Goal: Task Accomplishment & Management: Complete application form

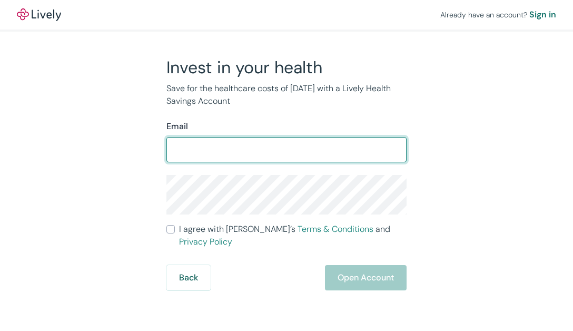
type input "rlcox5@icloud.com"
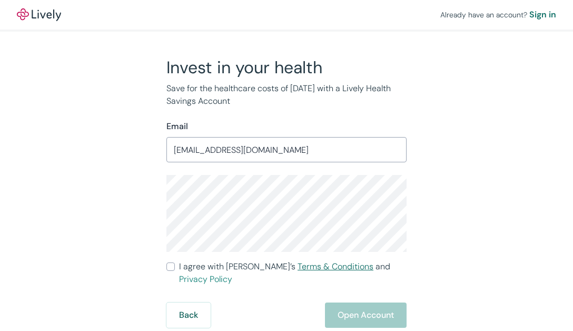
click at [317, 263] on link "Terms & Conditions" at bounding box center [336, 266] width 76 height 11
click at [192, 264] on span "I agree with Lively’s Terms & Conditions and Privacy Policy" at bounding box center [293, 272] width 228 height 25
click at [175, 264] on input "I agree with Lively’s Terms & Conditions and Privacy Policy" at bounding box center [170, 266] width 8 height 8
checkbox input "true"
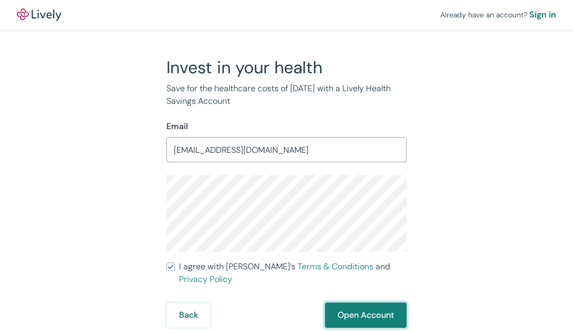
click at [375, 304] on button "Open Account" at bounding box center [366, 314] width 82 height 25
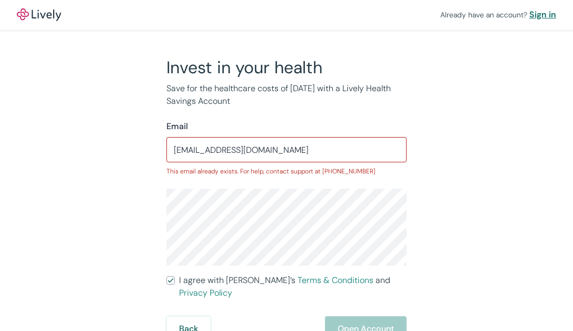
click at [548, 15] on div "Sign in" at bounding box center [542, 14] width 27 height 13
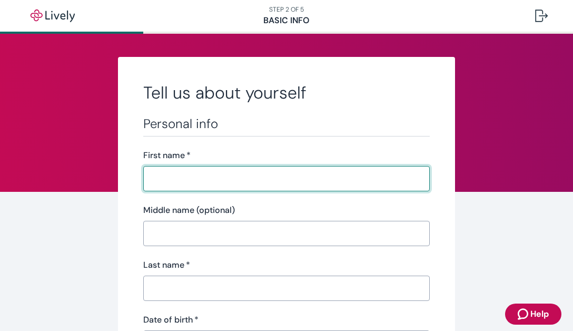
click at [244, 162] on div "First name   * ​" at bounding box center [286, 170] width 287 height 42
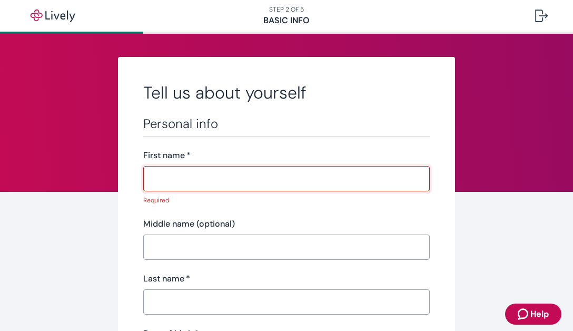
click at [232, 179] on input "First name   *" at bounding box center [286, 178] width 287 height 21
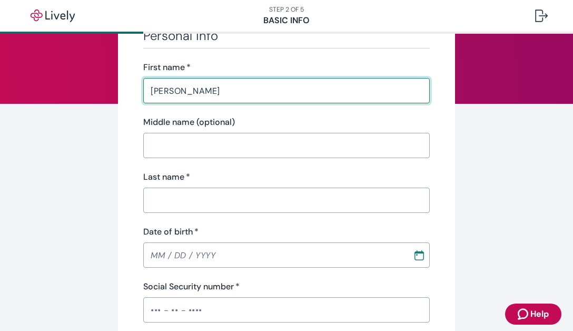
scroll to position [115, 0]
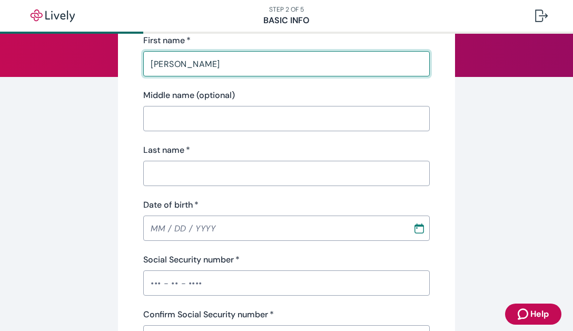
type input "[PERSON_NAME]"
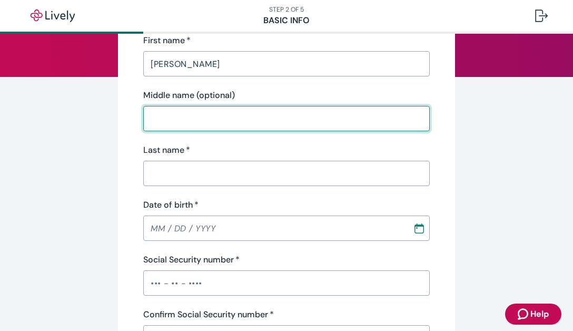
click at [252, 120] on input "Middle name (optional)" at bounding box center [286, 118] width 287 height 21
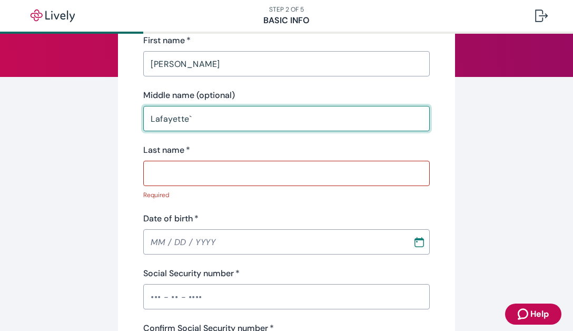
click at [262, 128] on input "Lafayette`" at bounding box center [286, 118] width 287 height 21
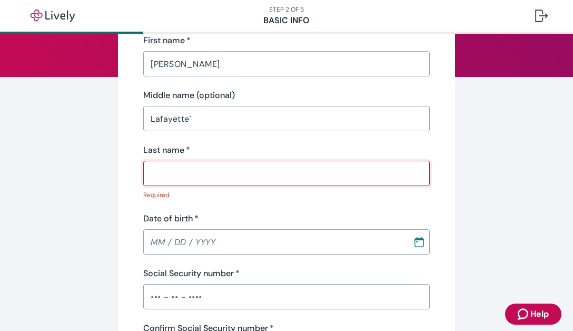
click at [259, 128] on input "Lafayette`" at bounding box center [286, 118] width 287 height 21
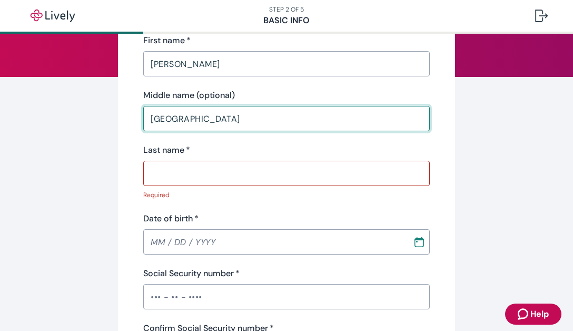
type input "[GEOGRAPHIC_DATA]"
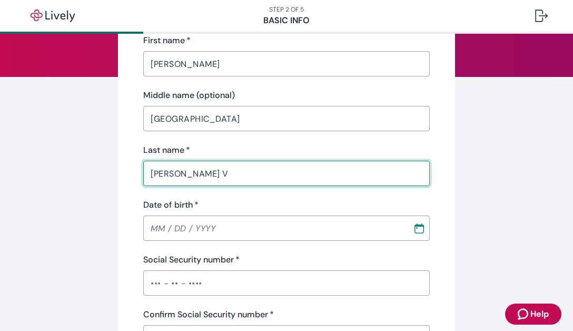
type input "[PERSON_NAME] V"
click at [348, 153] on div "Last name   *" at bounding box center [286, 150] width 287 height 13
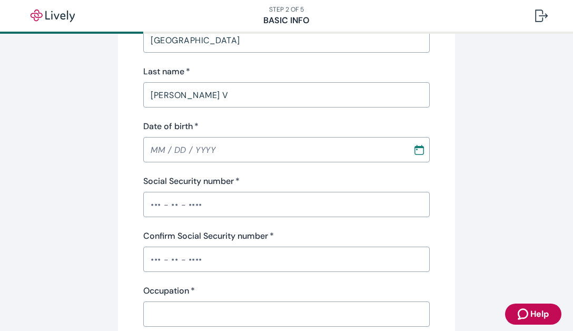
scroll to position [217, 0]
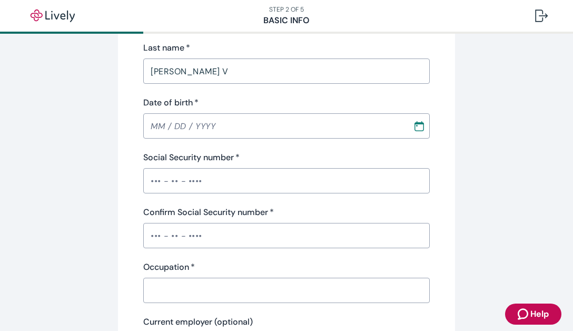
click at [250, 112] on div "Date of birth   * ​" at bounding box center [286, 117] width 287 height 42
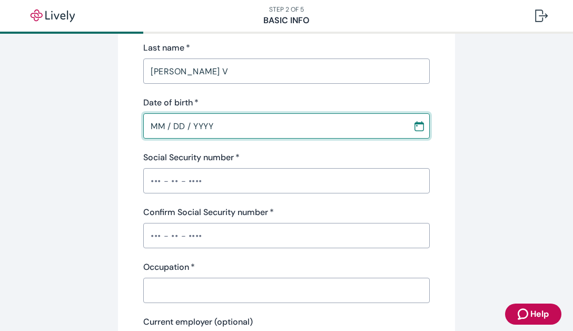
click at [247, 119] on input "MM / DD / YYYY" at bounding box center [274, 125] width 262 height 21
click at [231, 133] on input "MM / DD / YYYY" at bounding box center [274, 125] width 262 height 21
click at [163, 125] on input "MM / DD / YYYY" at bounding box center [274, 125] width 262 height 21
click at [160, 125] on input "MM / DD / YYYY" at bounding box center [274, 125] width 262 height 21
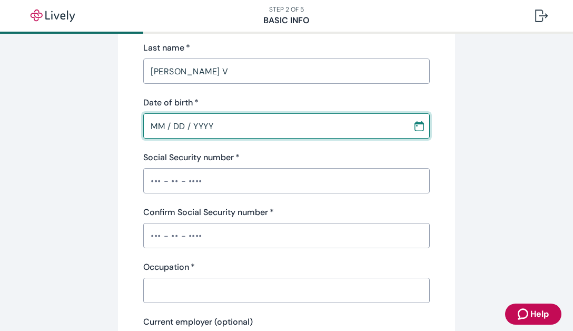
click at [160, 125] on input "MM / DD / YYYY" at bounding box center [274, 125] width 262 height 21
type input "[DATE]"
click at [230, 171] on input "Social Security number   *" at bounding box center [286, 180] width 287 height 21
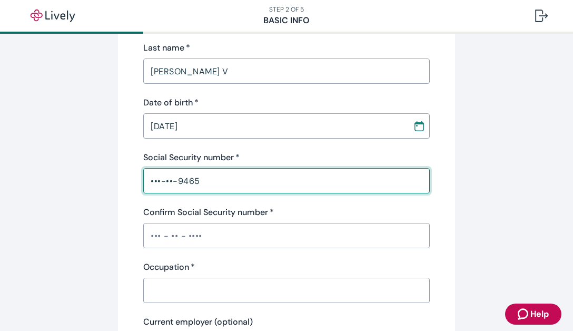
type input "•••-••-9465"
click at [226, 244] on input "Confirm Social Security number   *" at bounding box center [286, 235] width 287 height 21
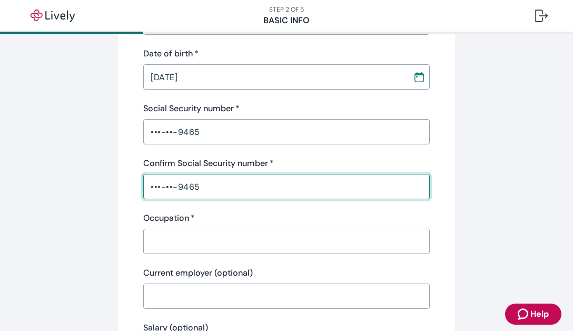
scroll to position [288, 0]
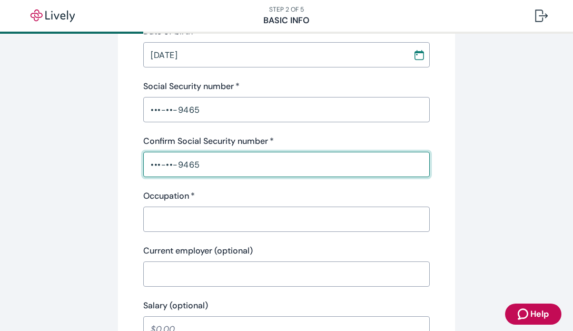
type input "•••-••-9465"
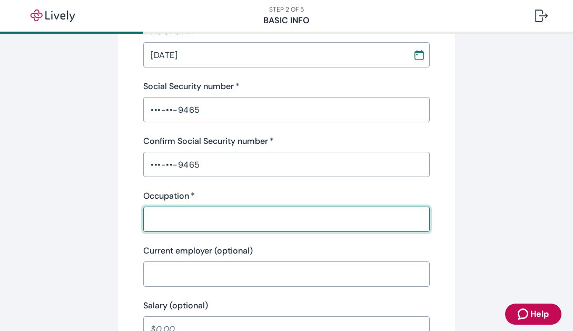
click at [227, 224] on input "Occupation   *" at bounding box center [286, 219] width 287 height 21
type input "Master Plumber"
click at [221, 273] on input "Current employer (optional)" at bounding box center [286, 273] width 287 height 21
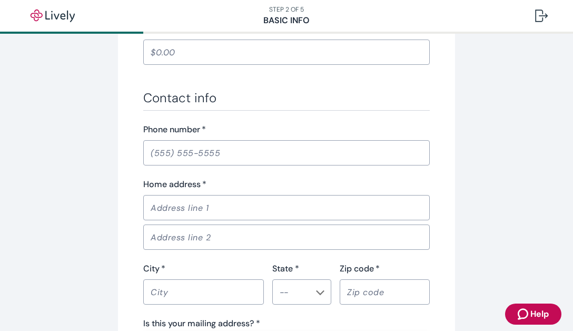
scroll to position [579, 0]
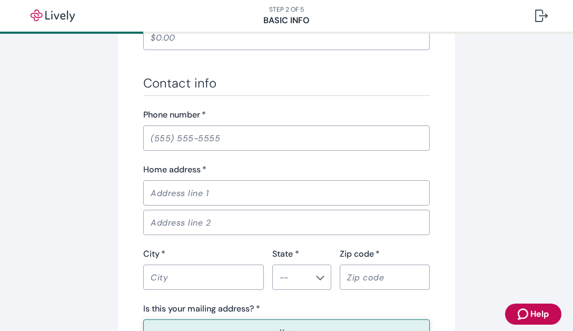
type input "Sewer Studs LLC"
click at [233, 153] on div "Contact info Phone number   * ​ Home address   * ​ ​ City   * ​ State * ​ Zip c…" at bounding box center [286, 227] width 287 height 305
click at [233, 139] on input "Phone number   *" at bounding box center [286, 137] width 287 height 21
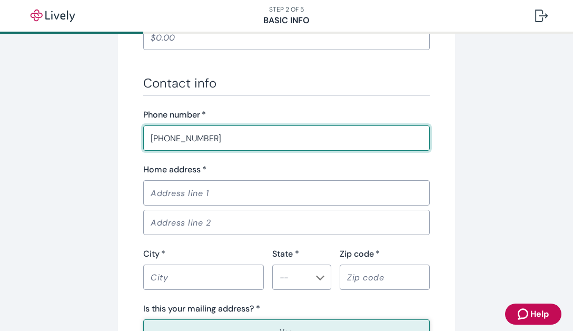
type input "[PHONE_NUMBER]"
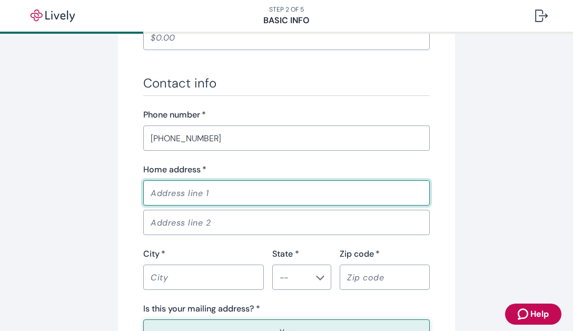
click at [225, 195] on input "Home address   *" at bounding box center [286, 192] width 287 height 21
type input "[STREET_ADDRESS]"
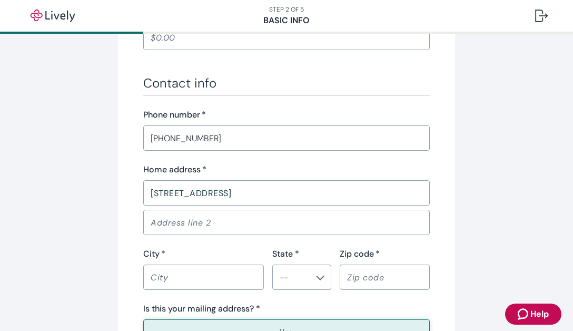
click at [283, 178] on div "Home address   * [STREET_ADDRESS] ​" at bounding box center [286, 184] width 287 height 42
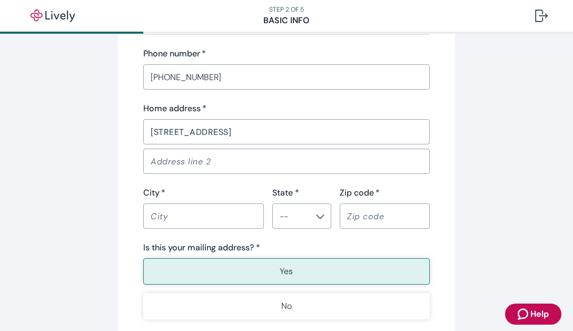
scroll to position [677, 0]
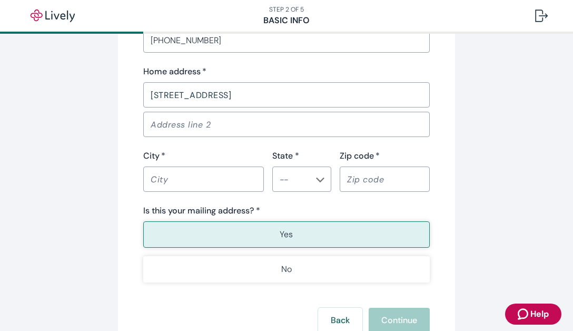
click at [209, 172] on input "City   *" at bounding box center [203, 179] width 121 height 21
type input "T"
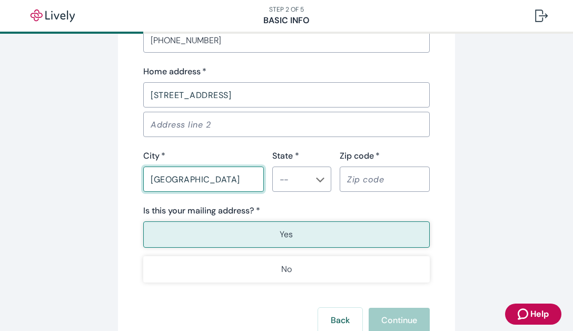
type input "[GEOGRAPHIC_DATA]"
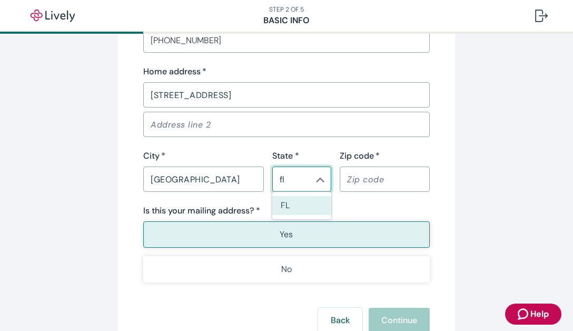
click at [307, 208] on li "FL" at bounding box center [301, 205] width 59 height 19
type input "FL"
click at [375, 190] on div "​" at bounding box center [385, 178] width 90 height 25
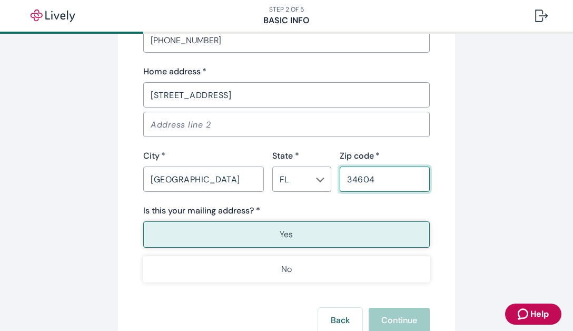
type input "34604"
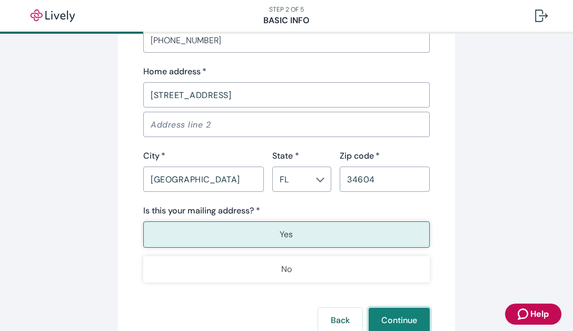
click at [400, 310] on button "Continue" at bounding box center [399, 320] width 61 height 25
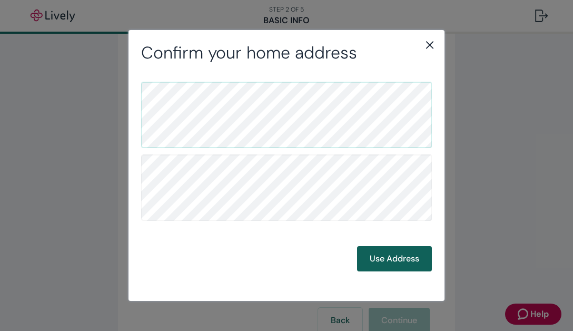
click at [380, 255] on button "Use Address" at bounding box center [394, 258] width 75 height 25
click at [402, 261] on button "Use Address" at bounding box center [394, 258] width 75 height 25
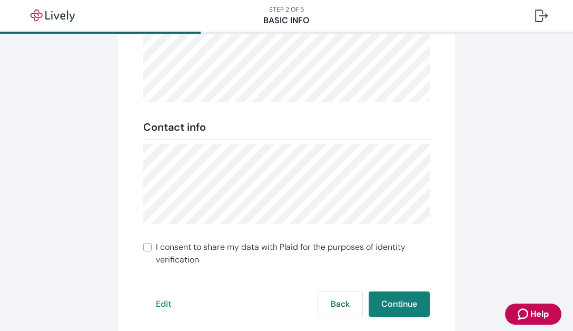
scroll to position [205, 0]
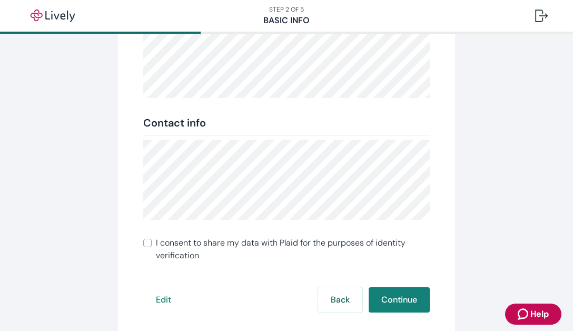
click at [316, 239] on span "I consent to share my data with Plaid for the purposes of identity verification" at bounding box center [293, 249] width 274 height 25
click at [152, 239] on input "I consent to share my data with Plaid for the purposes of identity verification" at bounding box center [147, 243] width 8 height 8
checkbox input "true"
click at [394, 302] on button "Continue" at bounding box center [399, 299] width 61 height 25
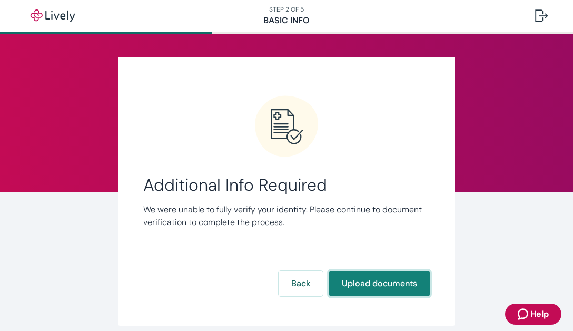
click at [384, 284] on button "Upload documents" at bounding box center [379, 283] width 101 height 25
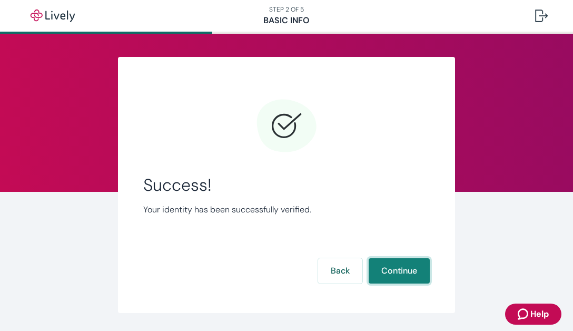
click at [411, 278] on button "Continue" at bounding box center [399, 270] width 61 height 25
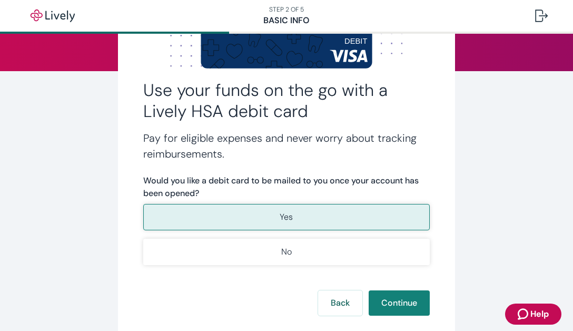
scroll to position [126, 0]
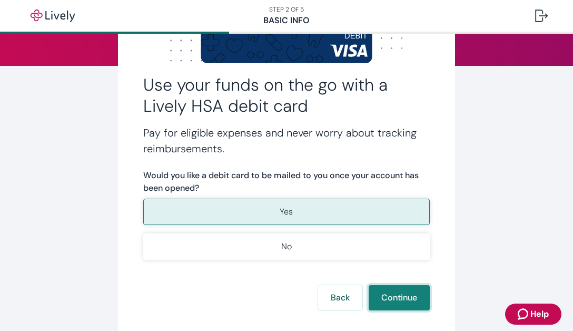
click at [408, 294] on button "Continue" at bounding box center [399, 297] width 61 height 25
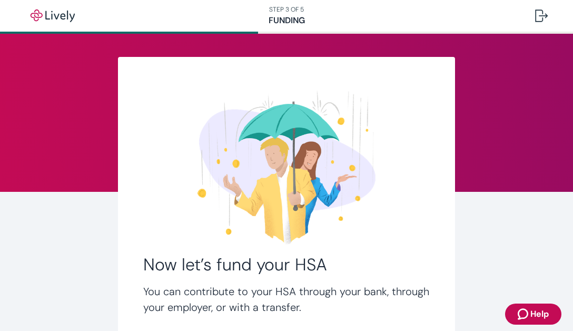
scroll to position [115, 0]
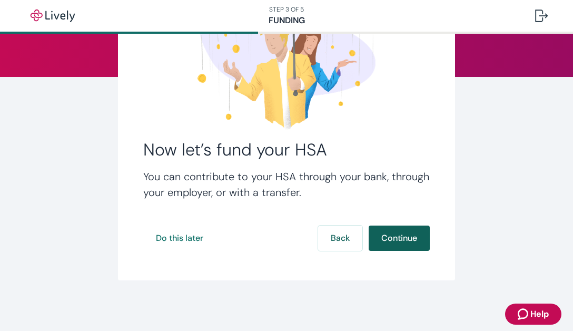
click at [404, 239] on button "Continue" at bounding box center [399, 237] width 61 height 25
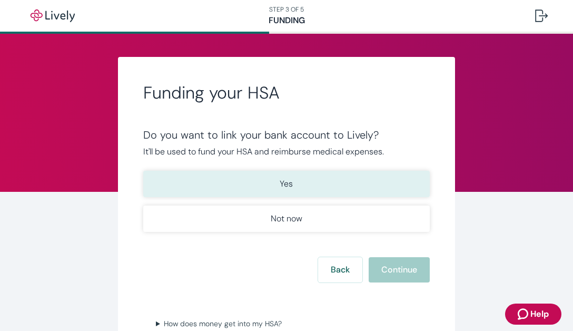
click at [319, 191] on button "Yes" at bounding box center [286, 184] width 287 height 26
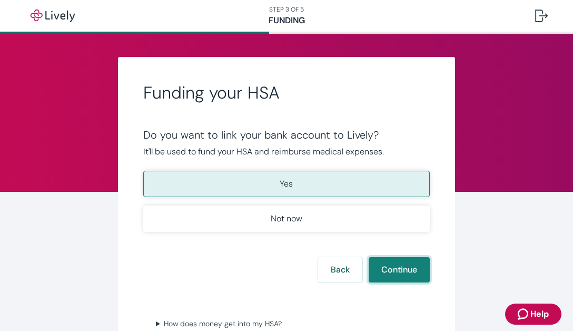
click at [414, 281] on button "Continue" at bounding box center [399, 269] width 61 height 25
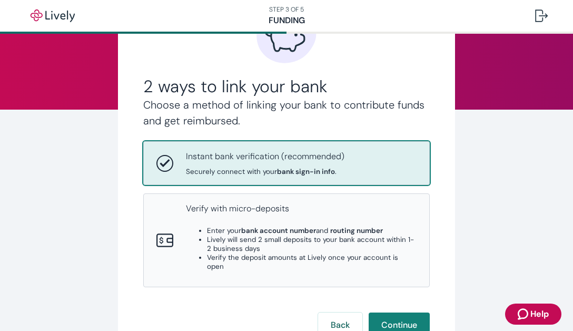
scroll to position [90, 0]
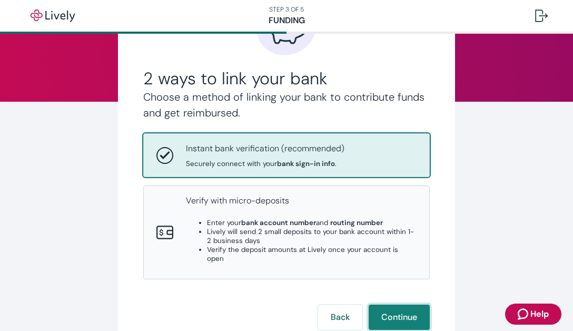
click at [395, 304] on button "Continue" at bounding box center [399, 316] width 61 height 25
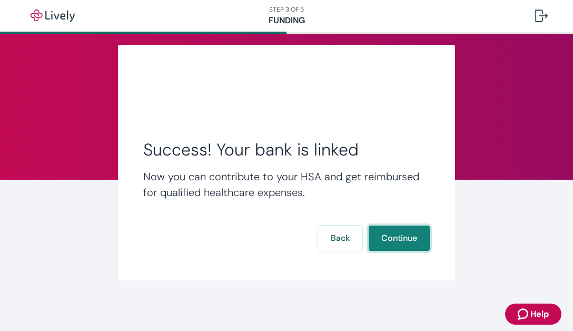
scroll to position [12, 0]
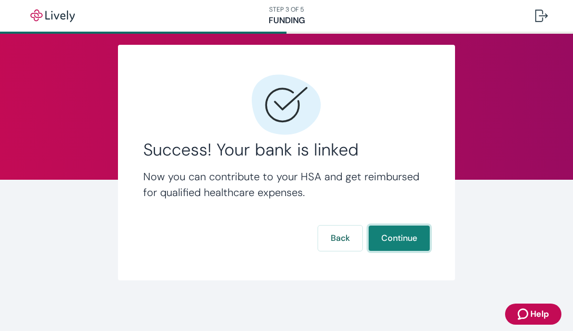
click at [405, 240] on button "Continue" at bounding box center [399, 237] width 61 height 25
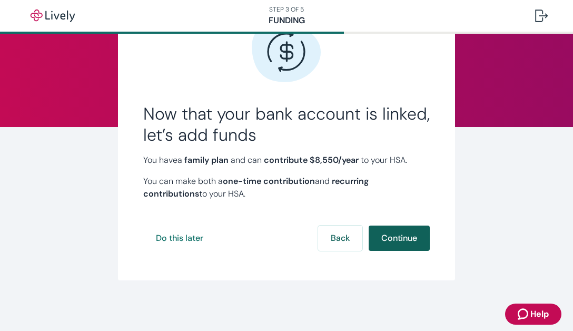
scroll to position [65, 0]
click at [399, 238] on button "Continue" at bounding box center [399, 237] width 61 height 25
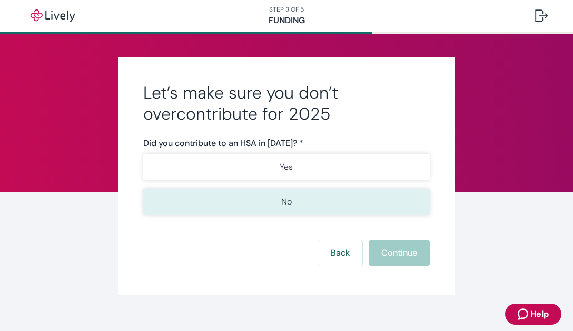
click at [321, 195] on button "No" at bounding box center [286, 202] width 287 height 26
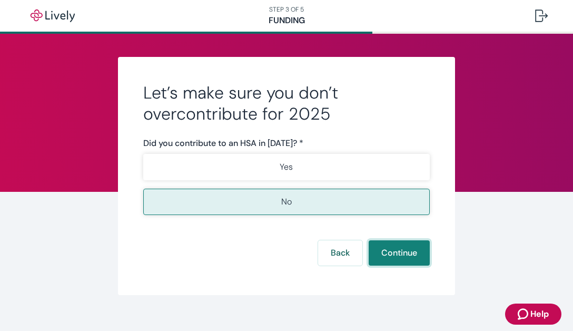
click at [402, 248] on button "Continue" at bounding box center [399, 252] width 61 height 25
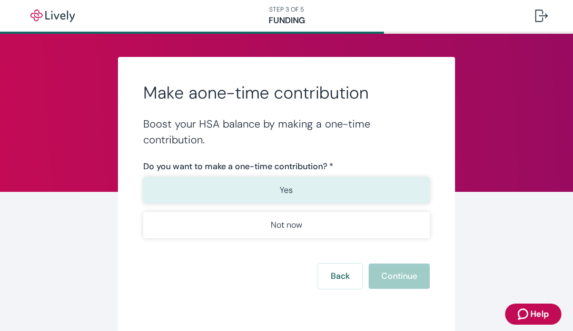
click at [324, 189] on button "Yes" at bounding box center [286, 190] width 287 height 26
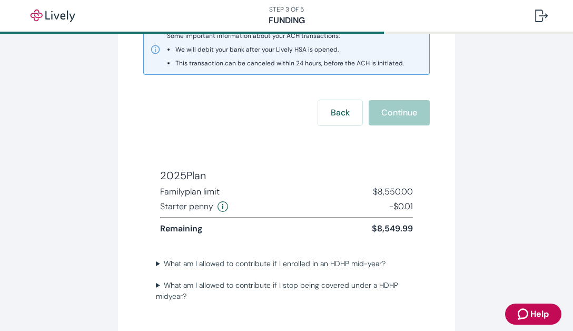
scroll to position [282, 0]
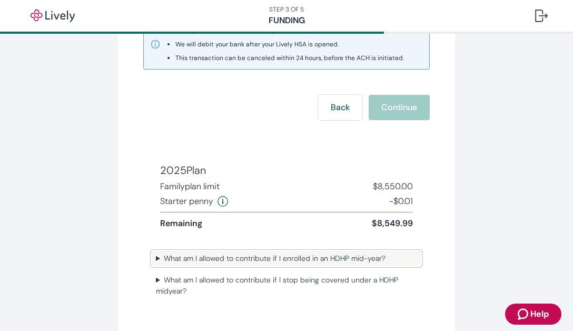
click at [366, 258] on div "2025 Plan Family plan limit $8,550.00 Starter [PERSON_NAME] -$0.01 Remaining $8…" at bounding box center [286, 226] width 287 height 162
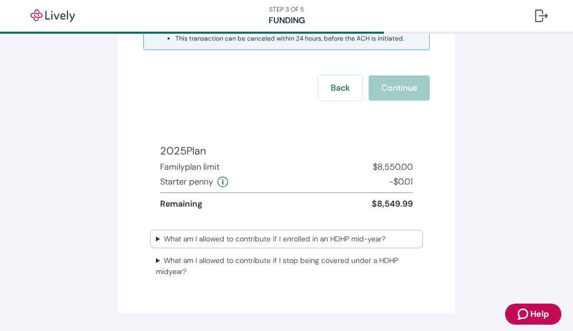
scroll to position [325, 0]
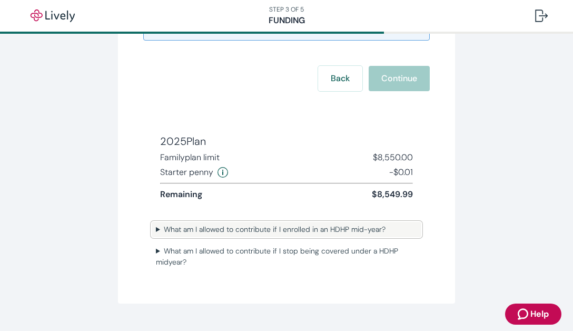
click at [159, 226] on summary "What am I allowed to contribute if I enrolled in an HDHP mid-year?" at bounding box center [287, 229] width 270 height 15
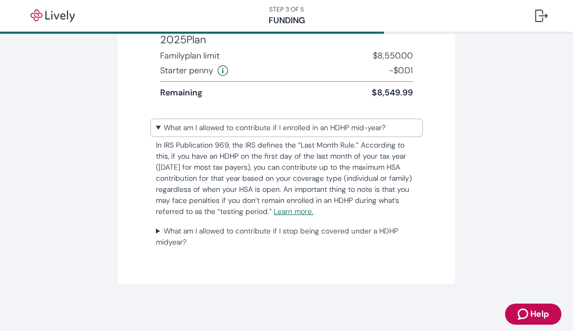
scroll to position [430, 0]
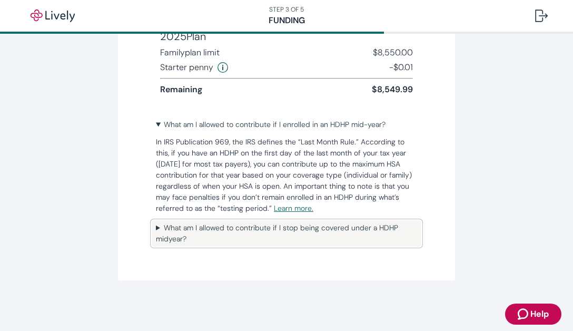
click at [386, 234] on summary "What am I allowed to contribute if I stop being covered under a HDHP midyear?" at bounding box center [287, 233] width 270 height 26
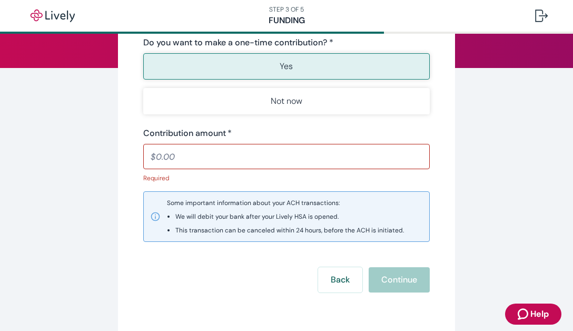
scroll to position [107, 0]
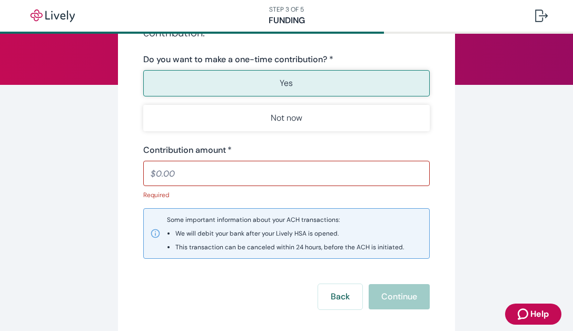
click at [299, 176] on input "Contribution amount   *" at bounding box center [286, 173] width 287 height 21
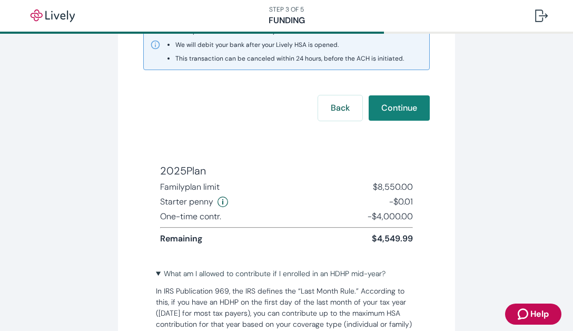
scroll to position [282, 0]
type input "4,000.00"
click at [398, 103] on button "Continue" at bounding box center [399, 107] width 61 height 25
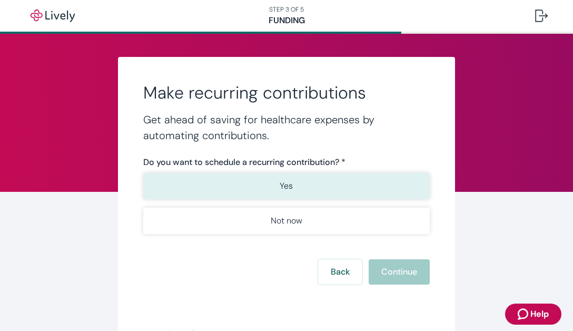
click at [379, 194] on button "Yes" at bounding box center [286, 186] width 287 height 26
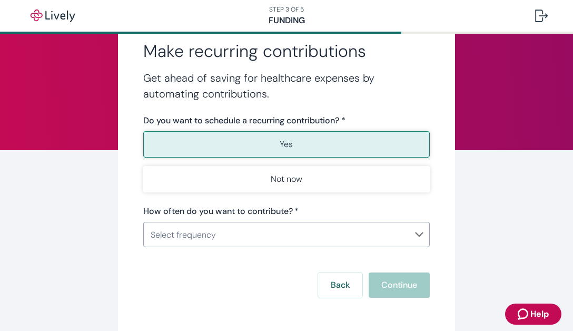
scroll to position [74, 0]
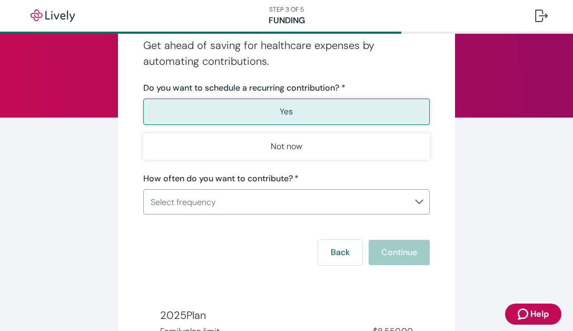
click at [400, 209] on body "STEP 3 OF 5 Funding Make recurring contributions Get ahead of saving for health…" at bounding box center [286, 165] width 573 height 331
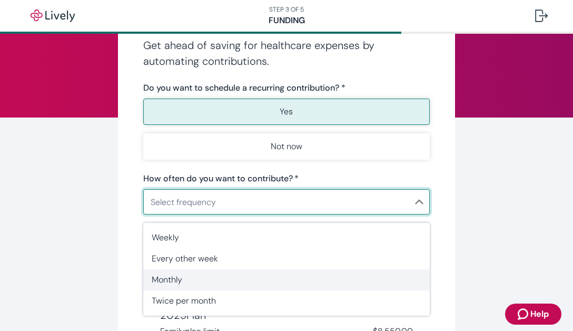
click at [363, 286] on span "Monthly" at bounding box center [287, 279] width 270 height 13
type input "Monthly"
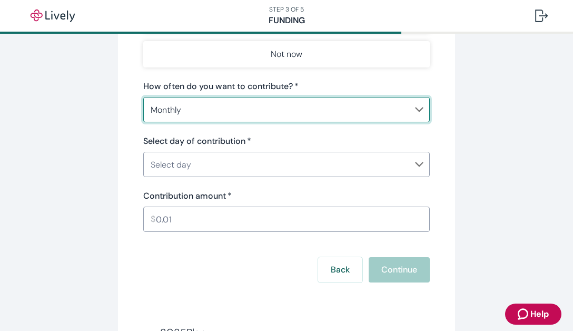
scroll to position [197, 0]
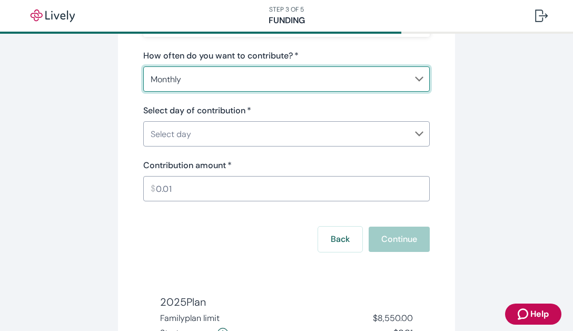
click at [368, 144] on body "STEP 3 OF 5 Funding Make recurring contributions Get ahead of saving for health…" at bounding box center [286, 165] width 573 height 331
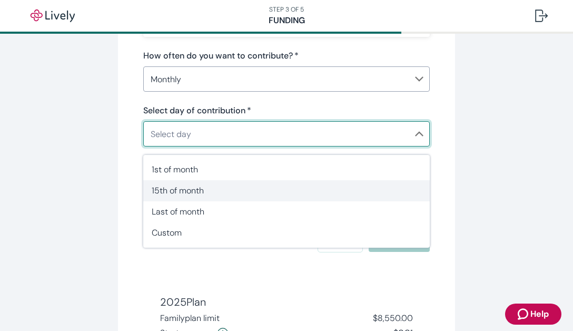
click at [348, 188] on span "15th of month" at bounding box center [287, 190] width 270 height 13
type input "Monthly15th"
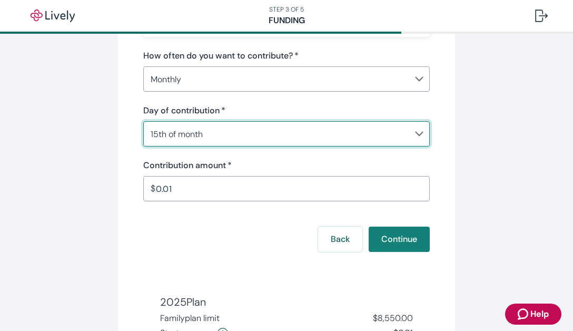
click at [317, 190] on input "0.01" at bounding box center [293, 188] width 274 height 21
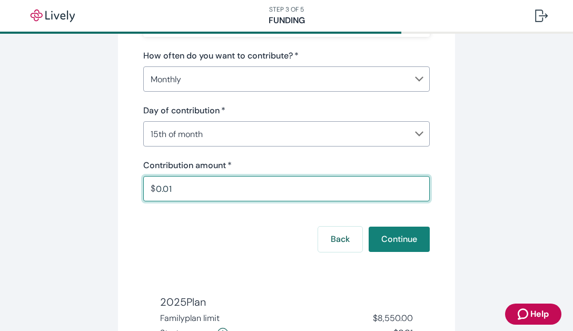
click at [317, 190] on input "0.01" at bounding box center [293, 188] width 274 height 21
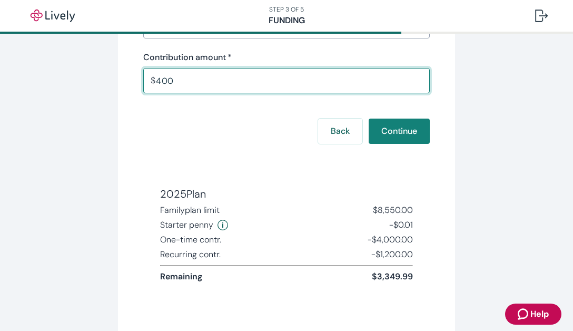
scroll to position [306, 0]
type input "400.00"
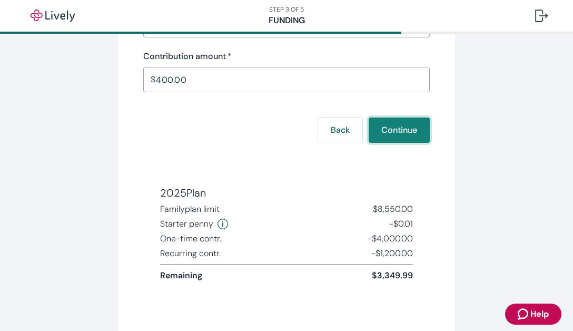
click at [404, 133] on button "Continue" at bounding box center [399, 129] width 61 height 25
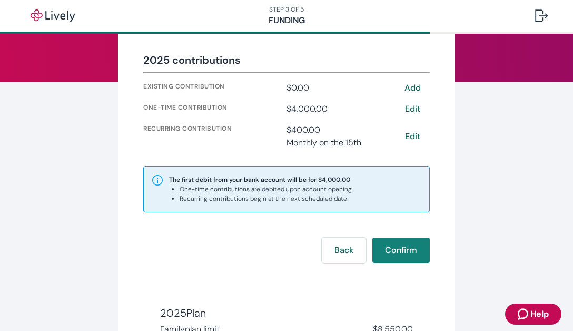
scroll to position [109, 0]
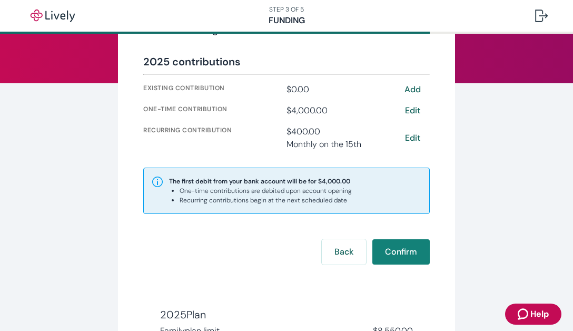
click at [416, 136] on button "Edit" at bounding box center [413, 138] width 34 height 13
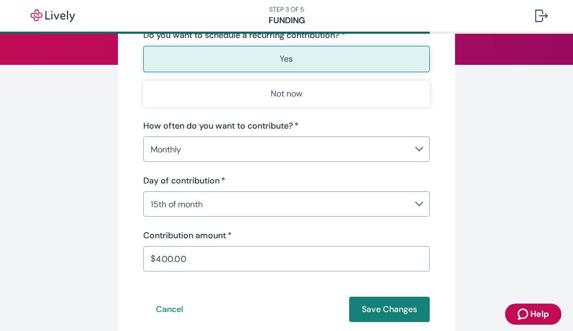
scroll to position [129, 0]
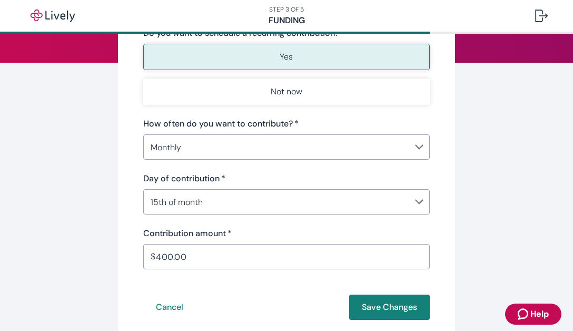
click at [337, 205] on body "STEP 3 OF 5 Funding Edit recurring contributions Get ahead of saving for health…" at bounding box center [286, 165] width 573 height 331
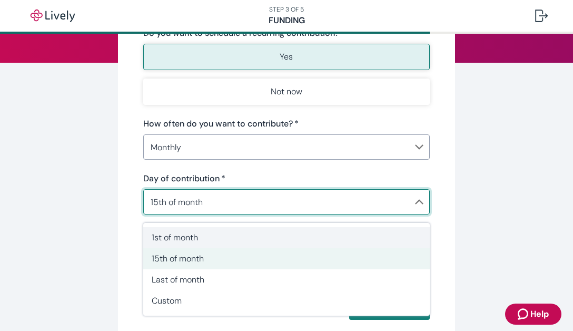
click at [313, 232] on span "1st of month" at bounding box center [287, 237] width 270 height 13
type input "Monthly1st"
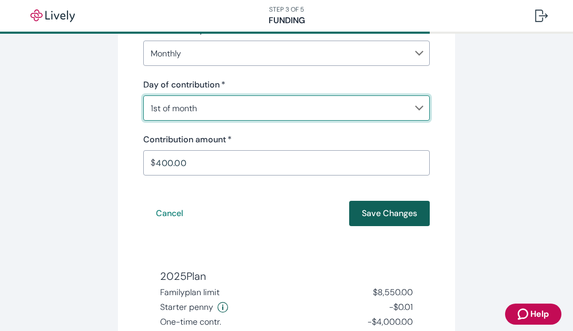
scroll to position [241, 0]
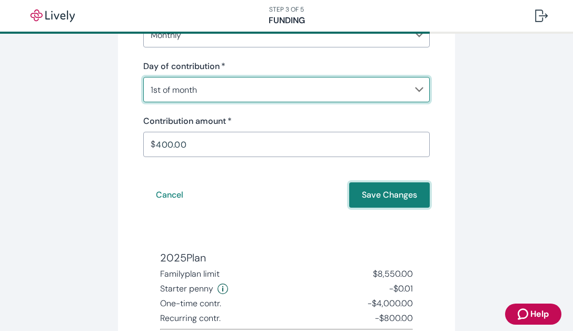
click at [408, 189] on button "Save Changes" at bounding box center [389, 194] width 81 height 25
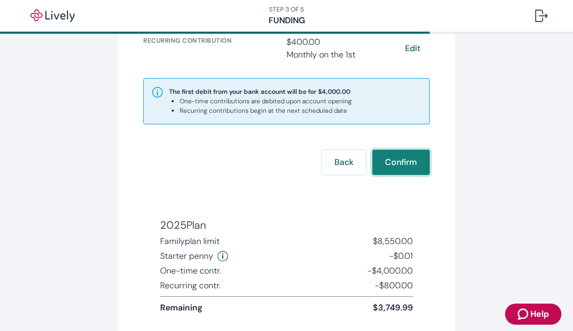
scroll to position [199, 0]
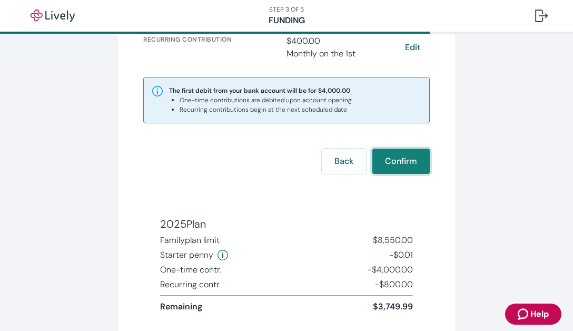
click at [417, 168] on button "Confirm" at bounding box center [400, 161] width 57 height 25
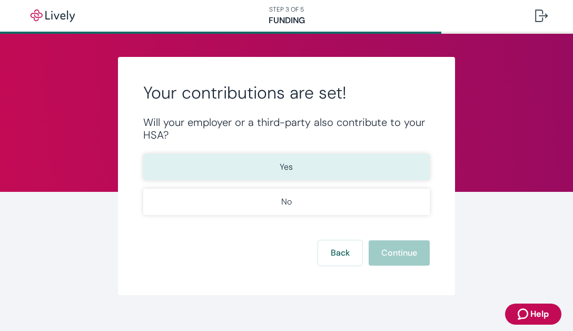
click at [287, 161] on p "Yes" at bounding box center [286, 167] width 13 height 13
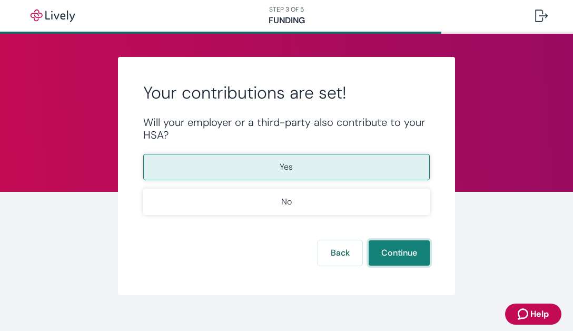
click at [405, 254] on button "Continue" at bounding box center [399, 252] width 61 height 25
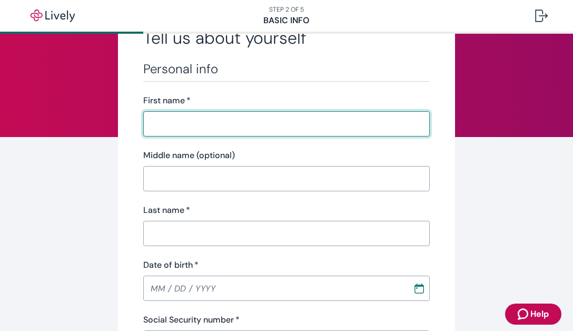
scroll to position [73, 0]
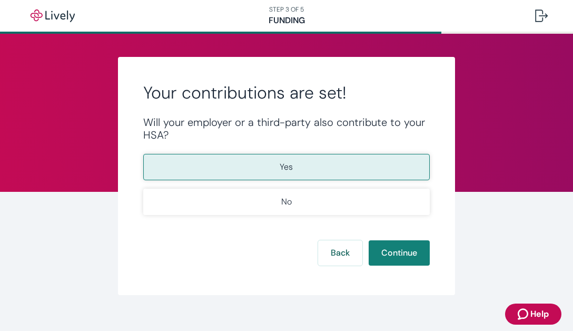
click at [321, 171] on button "Yes" at bounding box center [286, 167] width 287 height 26
click at [392, 259] on button "Continue" at bounding box center [399, 252] width 61 height 25
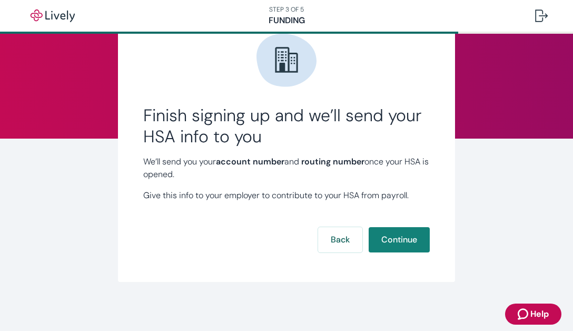
scroll to position [54, 0]
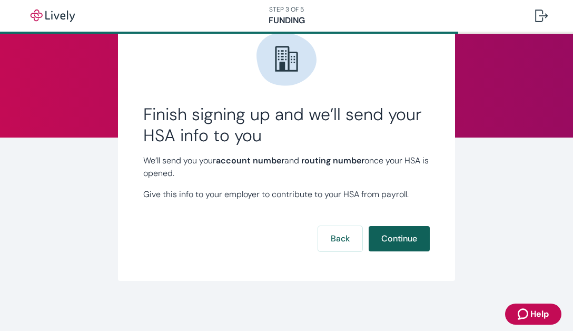
click at [399, 239] on button "Continue" at bounding box center [399, 238] width 61 height 25
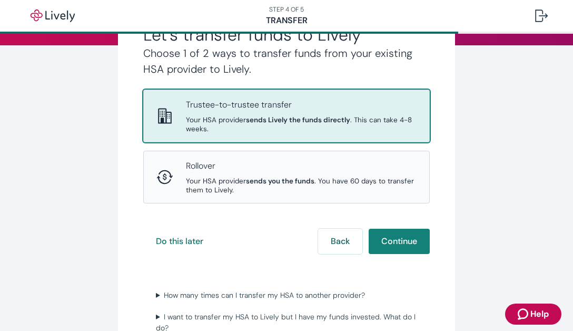
scroll to position [148, 0]
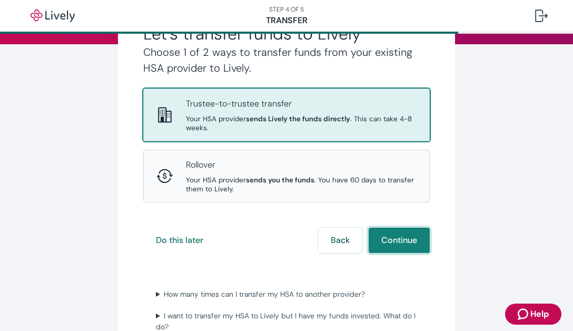
click at [416, 228] on button "Continue" at bounding box center [399, 240] width 61 height 25
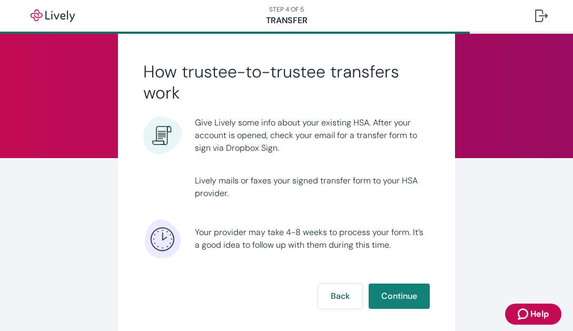
scroll to position [33, 0]
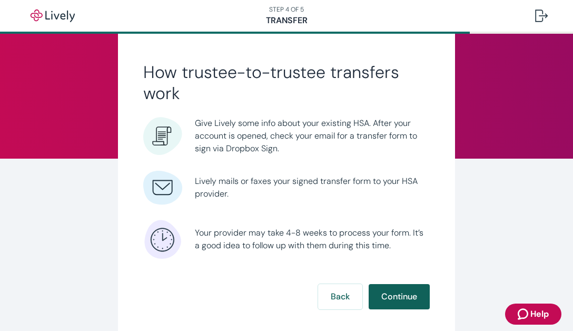
click at [401, 292] on button "Continue" at bounding box center [399, 296] width 61 height 25
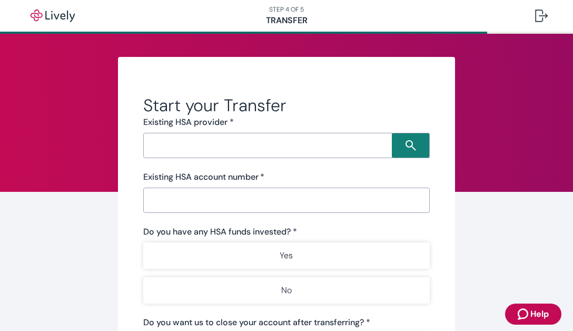
click at [328, 138] on input "Search input" at bounding box center [268, 145] width 245 height 15
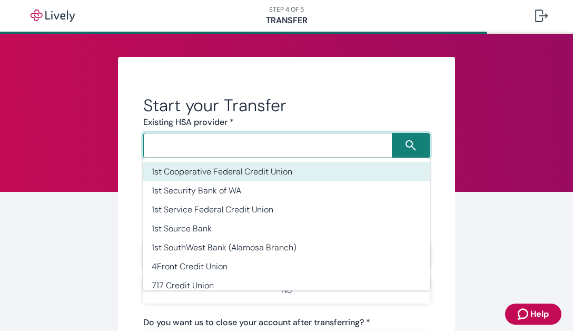
click at [363, 95] on h2 "Start your Transfer" at bounding box center [286, 105] width 287 height 21
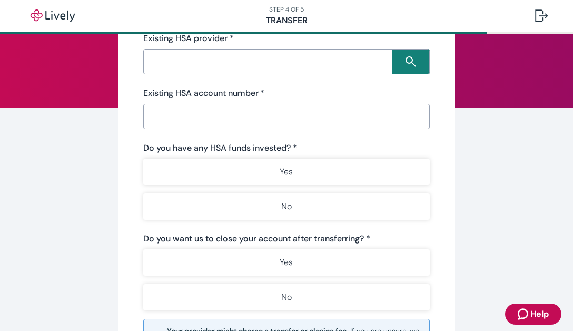
scroll to position [84, 0]
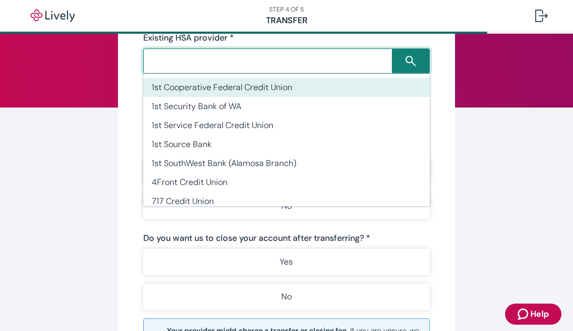
click at [327, 60] on input "Search input" at bounding box center [268, 61] width 245 height 15
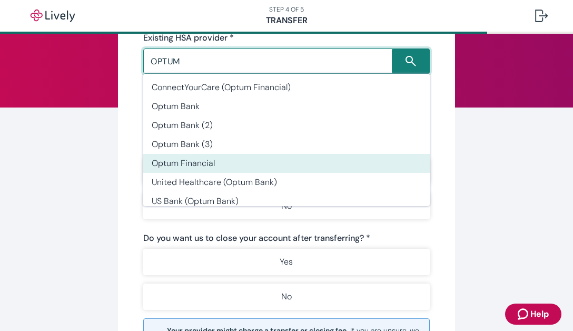
click at [250, 159] on li "Optum Financial" at bounding box center [286, 163] width 287 height 19
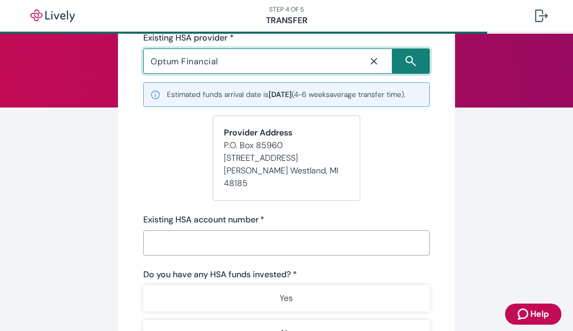
click at [247, 62] on input "Optum Financial" at bounding box center [251, 61] width 210 height 15
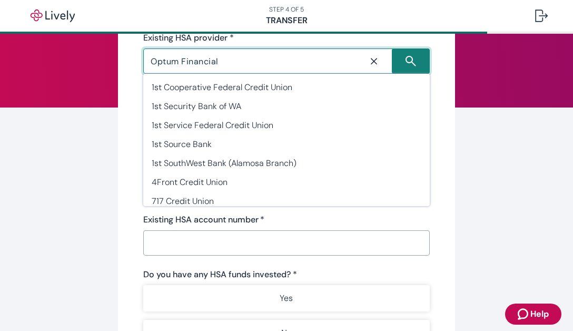
click at [247, 62] on input "Optum Financial" at bounding box center [251, 61] width 210 height 15
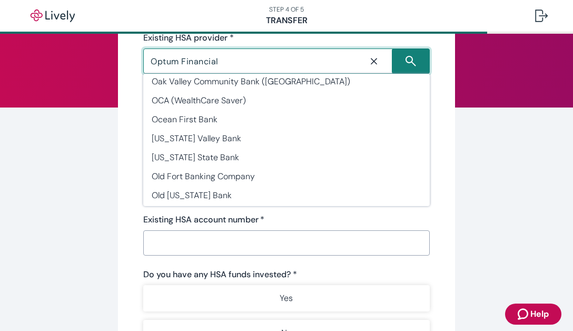
type input "Optum Bank"
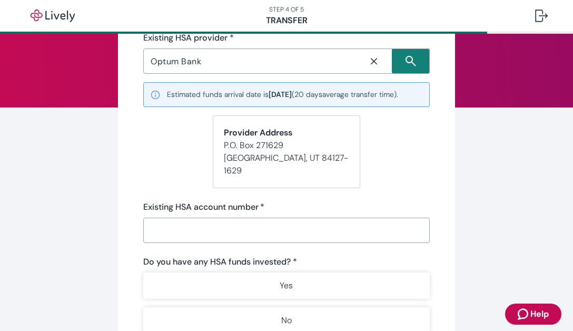
click at [365, 110] on form "Start your Transfer Existing HSA provider * Optum Bank ​ Estimated funds arriva…" at bounding box center [286, 265] width 287 height 508
click at [289, 220] on input "Existing HSA account number   *" at bounding box center [286, 230] width 287 height 21
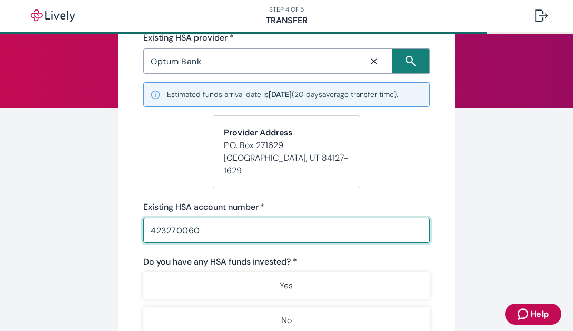
type input "423270060"
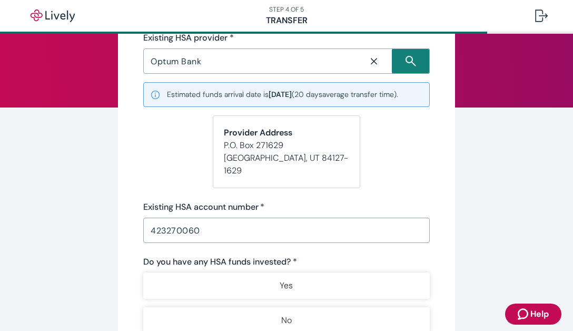
click at [297, 201] on div "Existing HSA account number   *" at bounding box center [286, 207] width 287 height 13
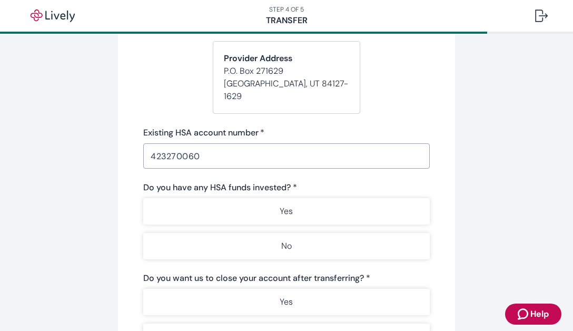
scroll to position [170, 0]
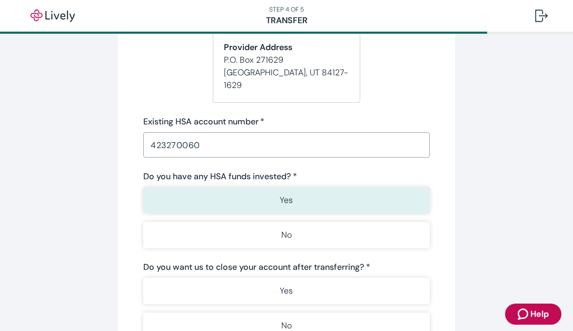
click at [300, 190] on button "Yes" at bounding box center [286, 200] width 287 height 26
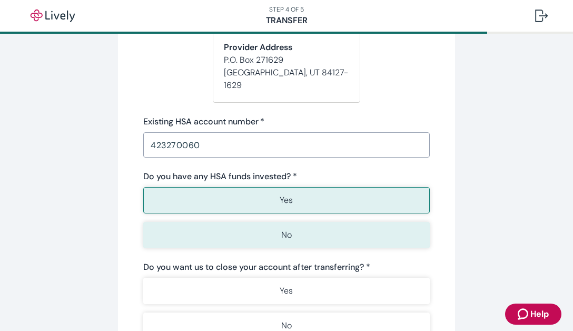
click at [300, 222] on button "No" at bounding box center [286, 235] width 287 height 26
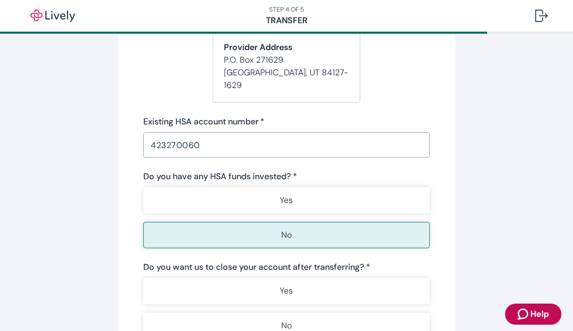
scroll to position [204, 0]
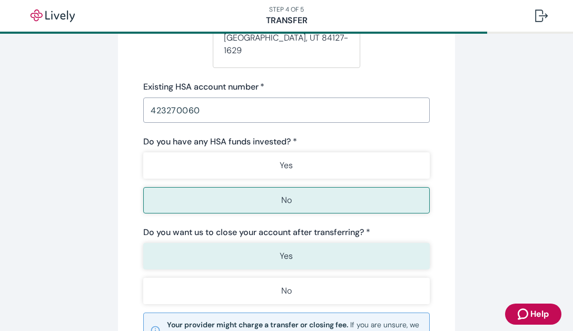
click at [406, 246] on button "Yes" at bounding box center [286, 256] width 287 height 26
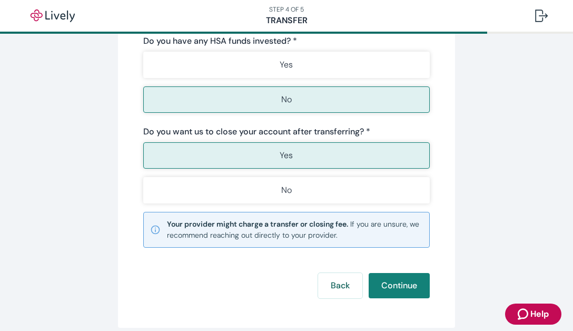
scroll to position [308, 0]
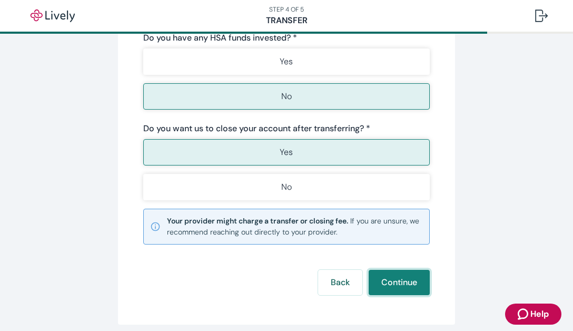
click at [409, 270] on button "Continue" at bounding box center [399, 282] width 61 height 25
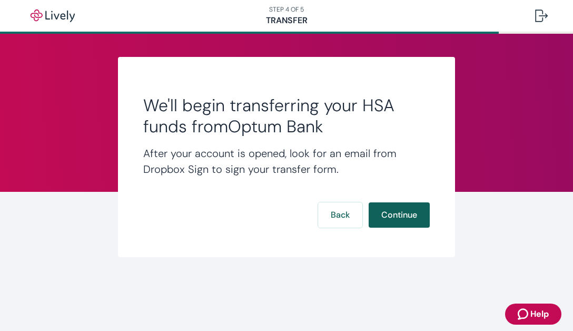
click at [412, 222] on button "Continue" at bounding box center [399, 214] width 61 height 25
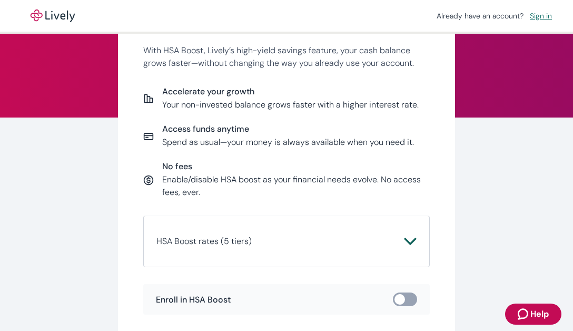
scroll to position [84, 0]
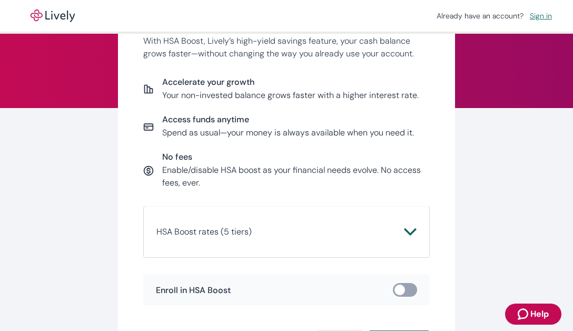
click at [412, 222] on button "HSA Boost rates (5 tiers)" at bounding box center [286, 231] width 260 height 25
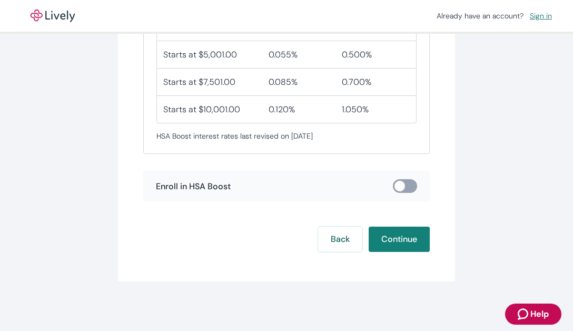
scroll to position [378, 0]
click at [405, 182] on input "checkbox" at bounding box center [400, 186] width 32 height 11
checkbox input "true"
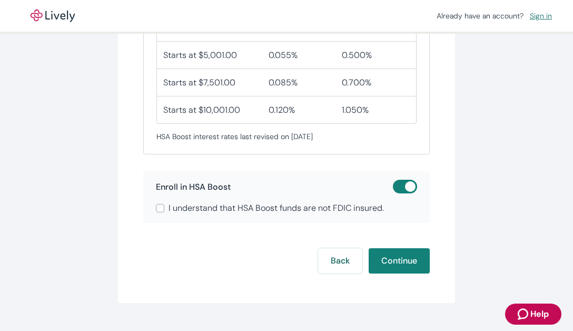
click at [342, 202] on span "I understand that HSA Boost funds are not FDIC insured." at bounding box center [276, 208] width 215 height 13
click at [164, 204] on input "I understand that HSA Boost funds are not FDIC insured." at bounding box center [160, 208] width 8 height 8
checkbox input "true"
click at [401, 186] on input "checkbox" at bounding box center [411, 186] width 32 height 11
checkbox input "false"
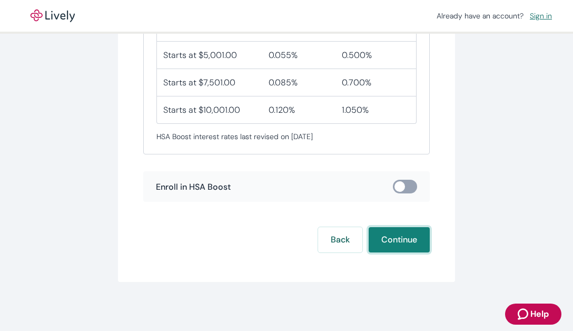
click at [418, 238] on button "Continue" at bounding box center [399, 239] width 61 height 25
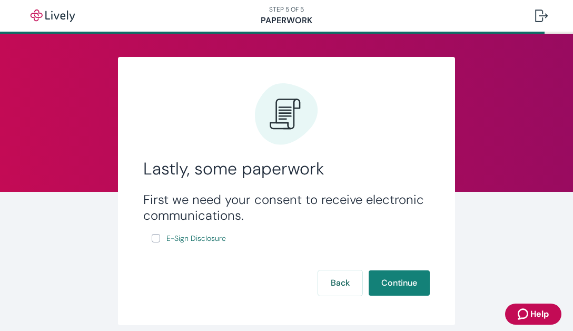
click at [156, 243] on label "E-Sign Disclosure" at bounding box center [190, 238] width 76 height 13
click at [156, 242] on input "E-Sign Disclosure" at bounding box center [156, 238] width 8 height 8
checkbox input "true"
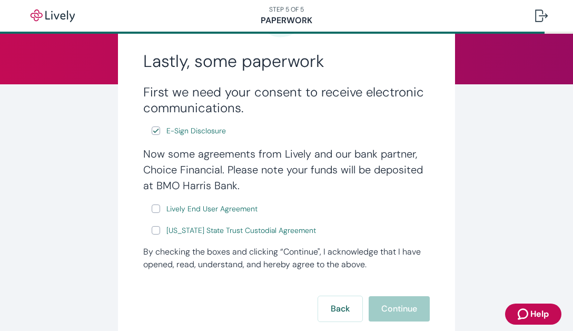
scroll to position [155, 0]
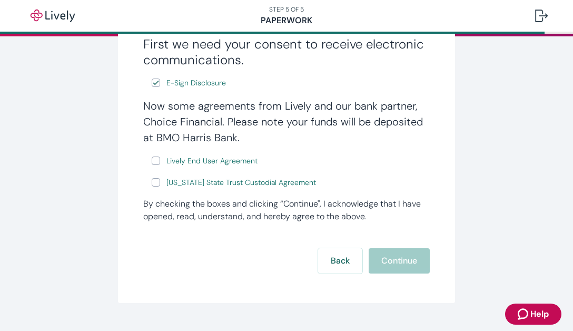
click at [156, 168] on div "Now some agreements from Lively and our bank partner, Choice Financial. Please …" at bounding box center [286, 143] width 287 height 91
click at [156, 164] on input "Lively End User Agreement" at bounding box center [156, 160] width 8 height 8
checkbox input "true"
click at [156, 179] on input "Wyoming State Trust Custodial Agreement" at bounding box center [156, 182] width 8 height 8
checkbox input "true"
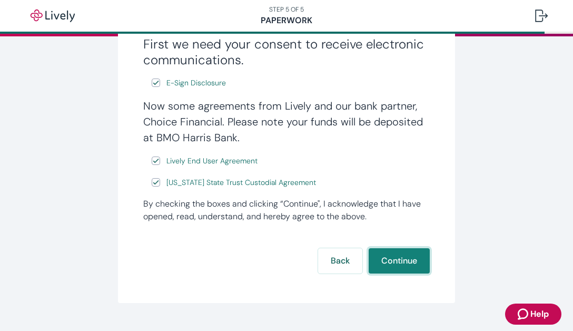
click at [404, 255] on button "Continue" at bounding box center [399, 260] width 61 height 25
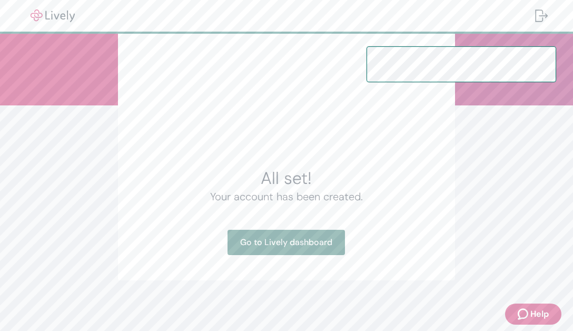
scroll to position [86, 0]
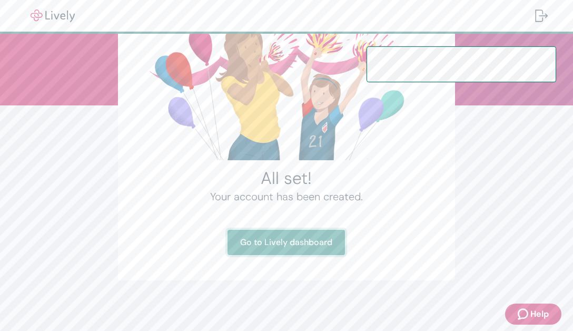
click at [311, 251] on link "Go to Lively dashboard" at bounding box center [286, 242] width 117 height 25
